Goal: Find specific page/section: Find specific page/section

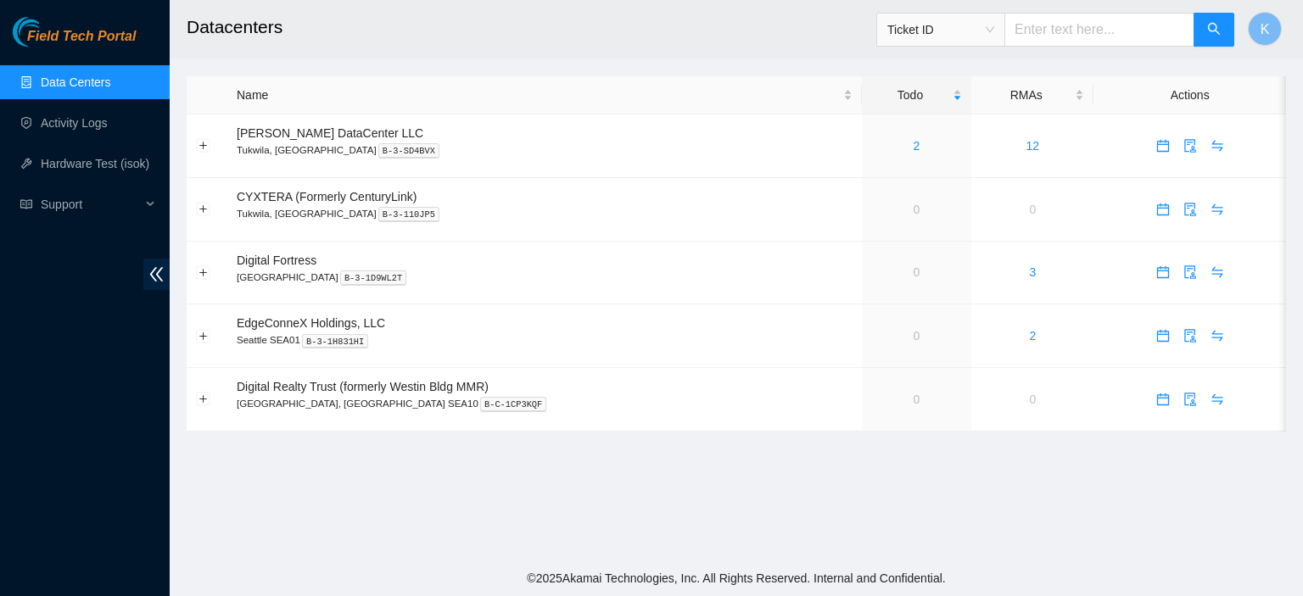
click at [110, 87] on link "Data Centers" at bounding box center [76, 82] width 70 height 14
click at [57, 84] on link "Data Centers" at bounding box center [76, 82] width 70 height 14
